Goal: Task Accomplishment & Management: Use online tool/utility

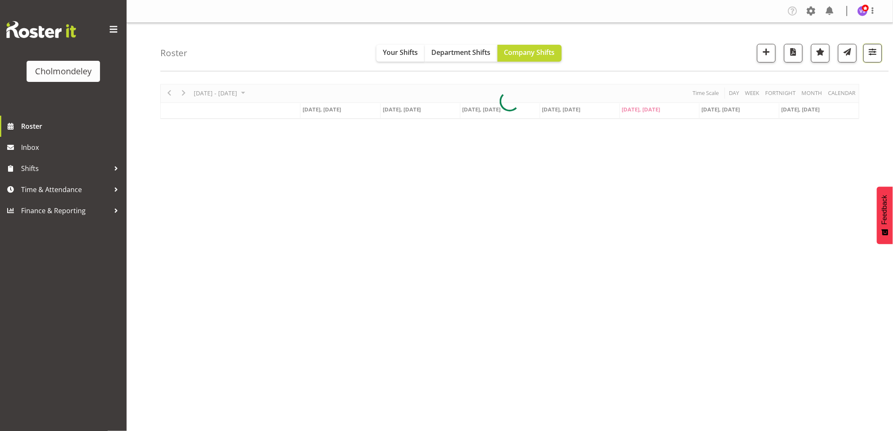
click at [874, 56] on span "button" at bounding box center [872, 51] width 11 height 11
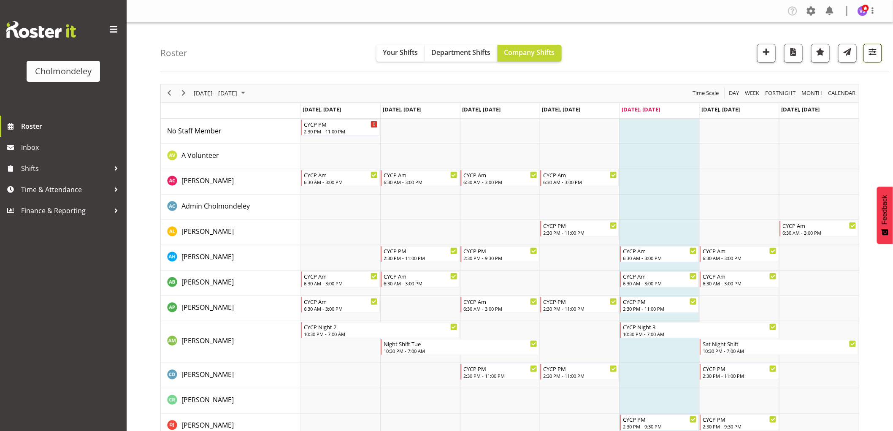
click at [875, 53] on span "button" at bounding box center [872, 51] width 11 height 11
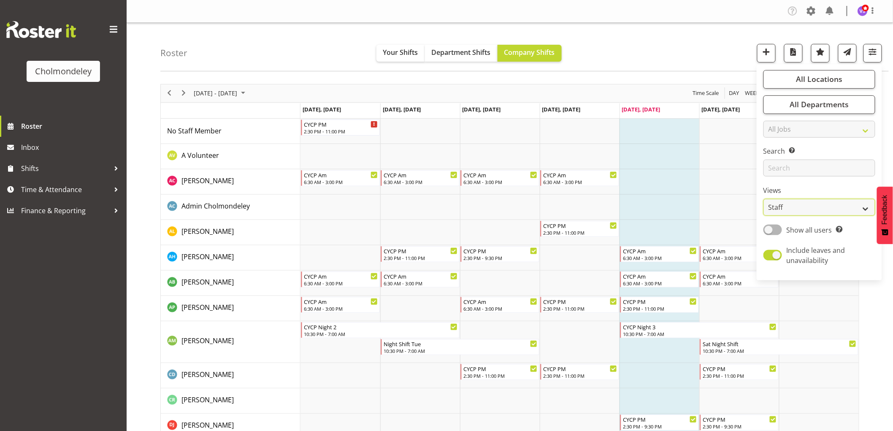
click at [867, 214] on select "Staff Role Shift - Horizontal Shift - Vertical Staff - Location" at bounding box center [820, 207] width 112 height 17
select select "shift"
click at [764, 199] on select "Staff Role Shift - Horizontal Shift - Vertical Staff - Location" at bounding box center [820, 207] width 112 height 17
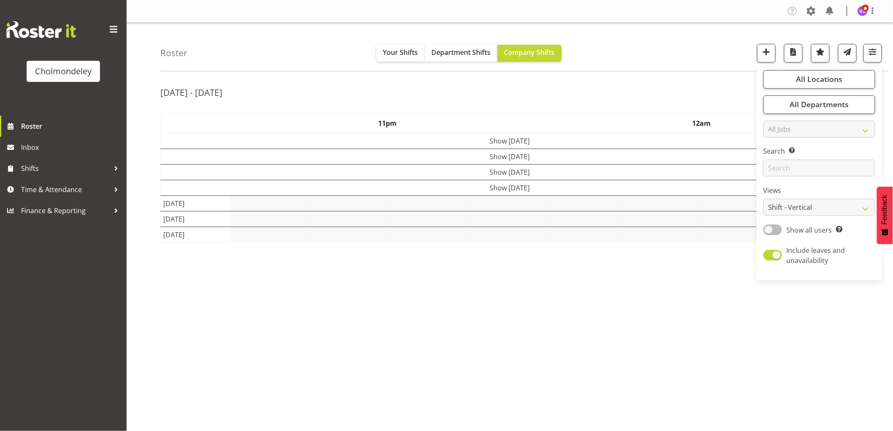
click at [777, 231] on span at bounding box center [773, 230] width 19 height 11
click at [769, 231] on input "Show all users Show only rostered employees" at bounding box center [766, 229] width 5 height 5
checkbox input "true"
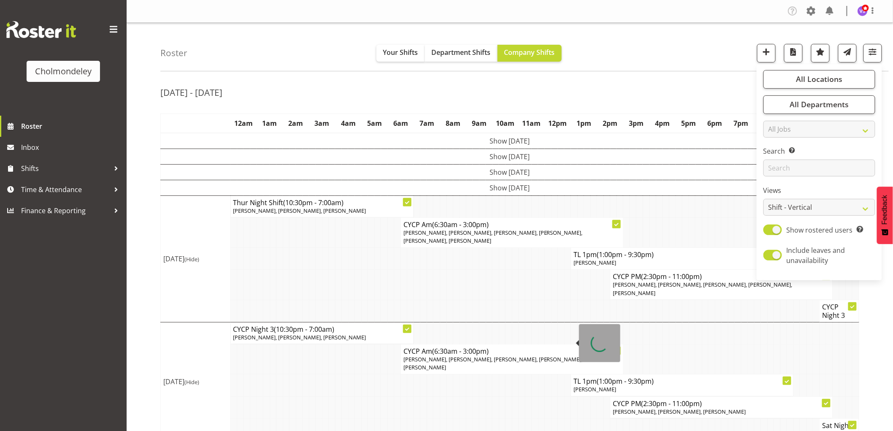
scroll to position [36, 0]
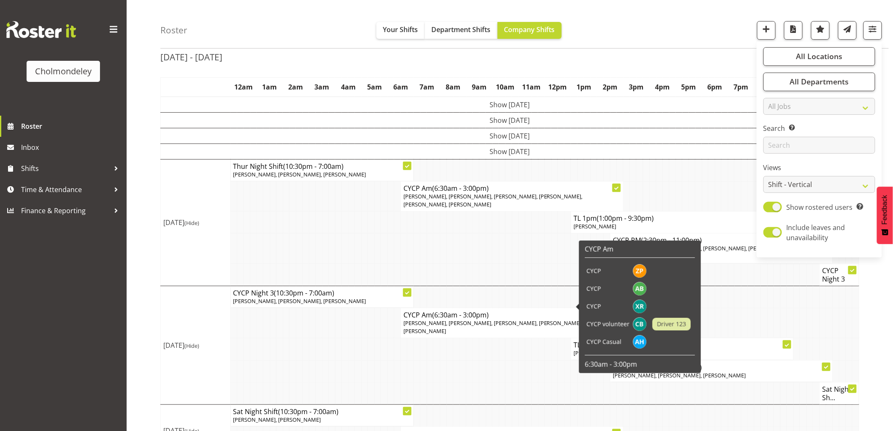
click at [458, 360] on td at bounding box center [456, 371] width 7 height 22
